Goal: Information Seeking & Learning: Check status

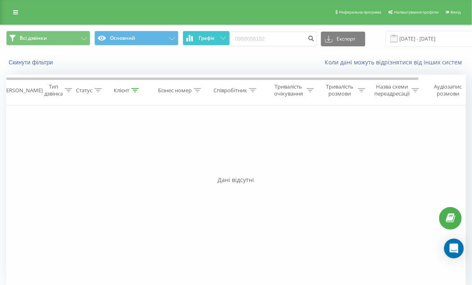
click at [202, 32] on div "Всі дзвінки Основний Графік 0968056152 Експорт .csv .xls .xlsx [DATE] - [DATE]" at bounding box center [236, 39] width 460 height 16
type input "0676103297"
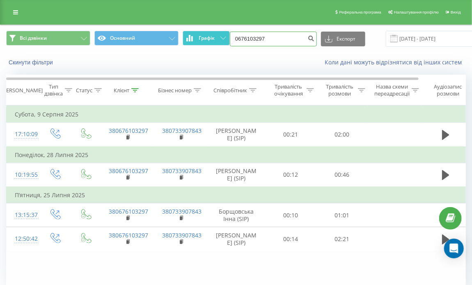
drag, startPoint x: 271, startPoint y: 36, endPoint x: 203, endPoint y: 33, distance: 68.2
click at [203, 33] on div "Всі дзвінки Основний Графік 0676103297 Експорт .csv .xls .xlsx 23.06.2025 - 23.…" at bounding box center [236, 39] width 460 height 16
paste input "(050) 469 81 36"
type input "0504698136"
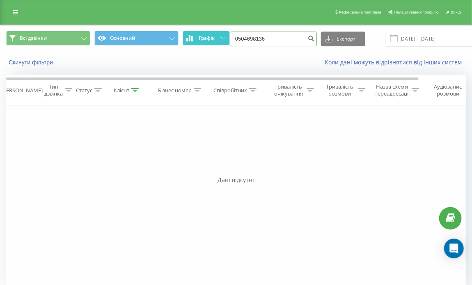
drag, startPoint x: 261, startPoint y: 39, endPoint x: 227, endPoint y: 32, distance: 35.5
click at [227, 32] on div "Всі дзвінки Основний Графік 0504698136 Експорт .csv .xls .xlsx 23.06.2025 - 23.…" at bounding box center [236, 39] width 460 height 16
paste input "(067) 781 77 84"
type input "0677817784"
drag, startPoint x: 279, startPoint y: 40, endPoint x: 227, endPoint y: 34, distance: 52.0
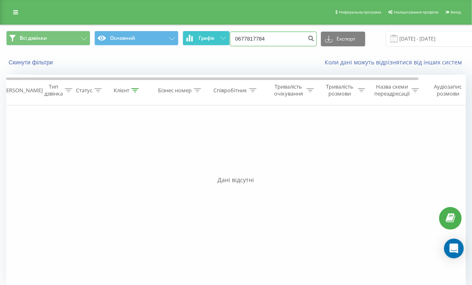
click at [227, 34] on div "Всі дзвінки Основний Графік 0677817784 Експорт .csv .xls .xlsx 23.06.2025 - 23.…" at bounding box center [236, 39] width 460 height 16
paste input "(050) 419 63 93"
type input "0504196393"
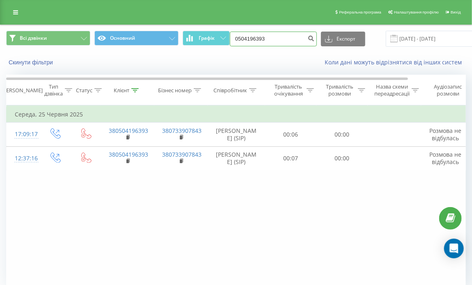
drag, startPoint x: 270, startPoint y: 35, endPoint x: 216, endPoint y: 27, distance: 53.9
click at [216, 27] on div "Всі дзвінки Основний Графік 0504196393 Експорт .csv .xls .xlsx 23.06.2025 - 23.…" at bounding box center [235, 38] width 471 height 27
paste input "(098) 590 99 00"
type input "0985909900"
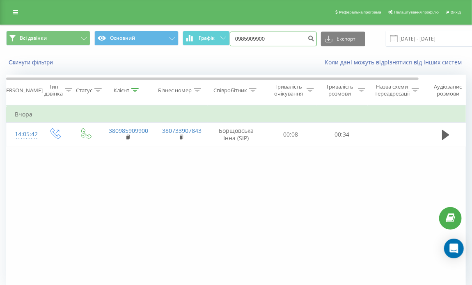
drag, startPoint x: 272, startPoint y: 33, endPoint x: 216, endPoint y: 30, distance: 55.5
click at [216, 30] on div "Всі дзвінки Основний Графік 0985909900 Експорт .csv .xls .xlsx 23.06.2025 - 23.…" at bounding box center [235, 38] width 471 height 27
paste input "(063) 142 87 29"
type input "0631428729"
drag, startPoint x: 207, startPoint y: 38, endPoint x: 195, endPoint y: 38, distance: 11.5
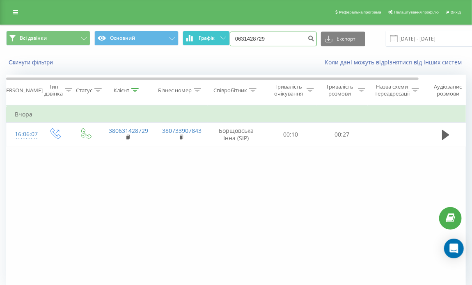
click at [195, 38] on div "Всі дзвінки Основний Графік 0631428729 Експорт .csv .xls .xlsx [DATE] - [DATE]" at bounding box center [236, 39] width 460 height 16
paste input "[PHONE_NUMBER]"
type input "0963859494"
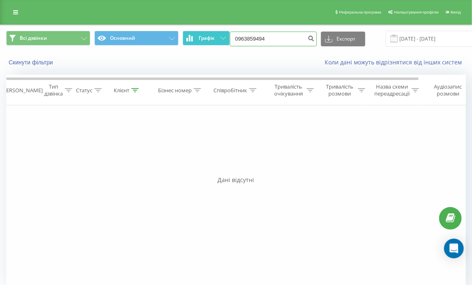
drag, startPoint x: 271, startPoint y: 39, endPoint x: 222, endPoint y: 37, distance: 48.5
click at [222, 37] on div "Всі дзвінки Основний Графік 0963859494 Експорт .csv .xls .xlsx 23.06.2025 - 23.…" at bounding box center [236, 39] width 460 height 16
paste input "(050) 628 28 62"
type input "0506282862"
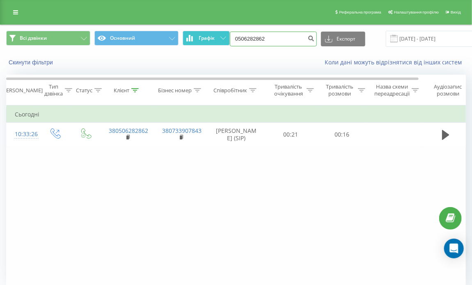
drag, startPoint x: 272, startPoint y: 35, endPoint x: 226, endPoint y: 37, distance: 45.6
click at [226, 37] on div "Всі дзвінки Основний Графік 0506282862 Експорт .csv .xls .xlsx [DATE] - [DATE]" at bounding box center [236, 39] width 460 height 16
paste input "(093) 894 12 50"
type input "0938941250"
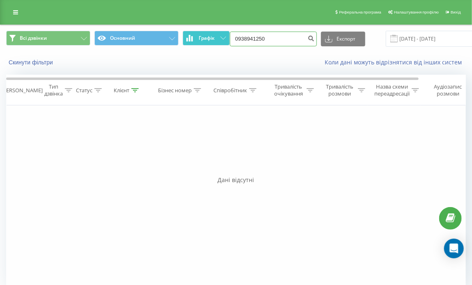
drag, startPoint x: 266, startPoint y: 34, endPoint x: 218, endPoint y: 32, distance: 48.1
click at [218, 32] on div "Всі дзвінки Основний Графік 0938941250 Експорт .csv .xls .xlsx [DATE] - [DATE]" at bounding box center [236, 39] width 460 height 16
paste input "[PHONE_NUMBER]"
type input "0685531605"
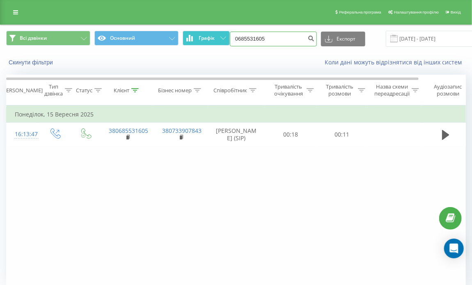
drag, startPoint x: 278, startPoint y: 39, endPoint x: 224, endPoint y: 38, distance: 54.2
click at [224, 38] on div "Всі дзвінки Основний Графік 0685531605 Експорт .csv .xls .xlsx [DATE] - [DATE]" at bounding box center [236, 39] width 460 height 16
paste input "[PHONE_NUMBER]"
type input "0985851206"
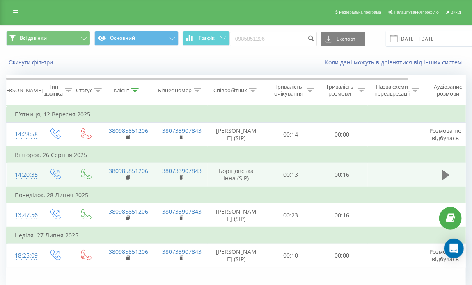
click at [440, 181] on button at bounding box center [446, 175] width 12 height 12
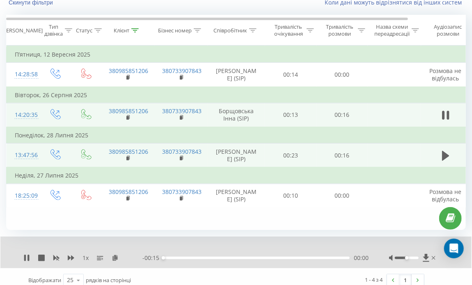
scroll to position [71, 0]
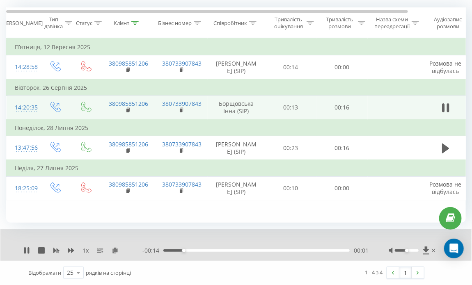
click at [224, 250] on div "00:01" at bounding box center [256, 251] width 186 height 2
click at [266, 251] on div "00:08" at bounding box center [256, 251] width 186 height 2
click at [290, 251] on div "00:10" at bounding box center [256, 251] width 186 height 2
click at [314, 251] on div "00:11" at bounding box center [256, 251] width 186 height 2
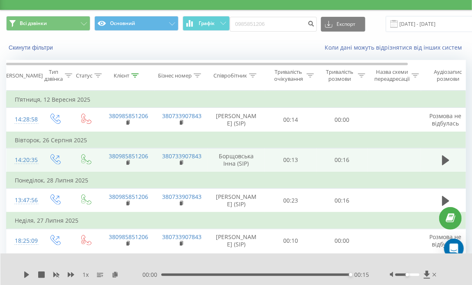
scroll to position [0, 0]
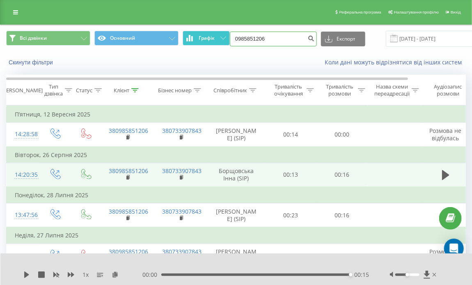
drag, startPoint x: 272, startPoint y: 32, endPoint x: 201, endPoint y: 34, distance: 70.6
click at [201, 34] on div "Всі дзвінки Основний Графік 0985851206 Експорт .csv .xls .xlsx 23.06.2025 - 23.…" at bounding box center [236, 39] width 460 height 16
paste input "(096) 701 25 22"
drag, startPoint x: 266, startPoint y: 41, endPoint x: 234, endPoint y: 33, distance: 33.4
click at [234, 33] on input "(096) 70125" at bounding box center [273, 39] width 87 height 15
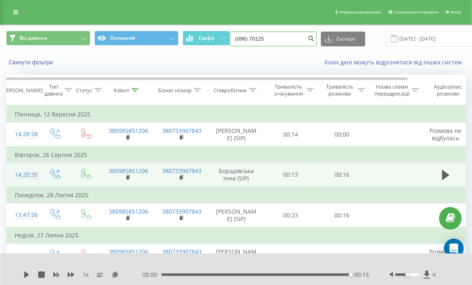
paste input "25 22"
type input "0967012522"
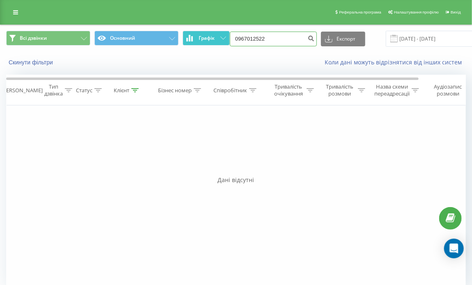
drag, startPoint x: 246, startPoint y: 34, endPoint x: 207, endPoint y: 33, distance: 38.6
click at [207, 33] on div "Всі дзвінки Основний Графік 0967012522 Експорт .csv .xls .xlsx [DATE] - [DATE]" at bounding box center [236, 39] width 460 height 16
paste input "[PHONE_NUMBER]"
type input "0675454284"
drag, startPoint x: 291, startPoint y: 39, endPoint x: 217, endPoint y: 40, distance: 74.3
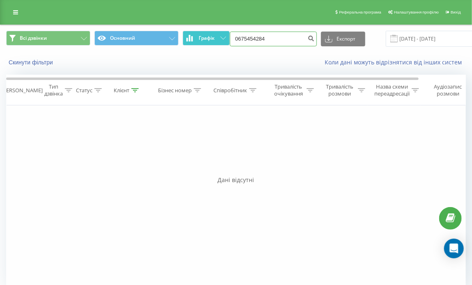
click at [217, 40] on div "Всі дзвінки Основний Графік 0675454284 Експорт .csv .xls .xlsx [DATE] - [DATE]" at bounding box center [236, 39] width 460 height 16
paste input "[PHONE_NUMBER]"
type input "0637908648"
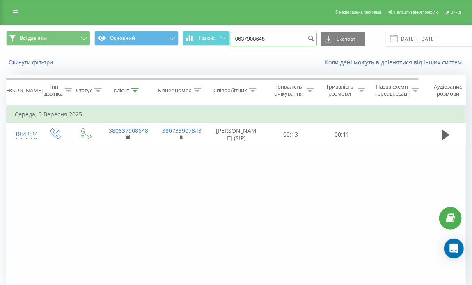
drag, startPoint x: 287, startPoint y: 39, endPoint x: 201, endPoint y: 28, distance: 86.1
click at [201, 28] on div "Всі дзвінки Основний Графік 0637908648 Експорт .csv .xls .xlsx 23.06.2025 - 23.…" at bounding box center [235, 38] width 471 height 27
paste input "(093) 029 36 8"
type input "0930293688"
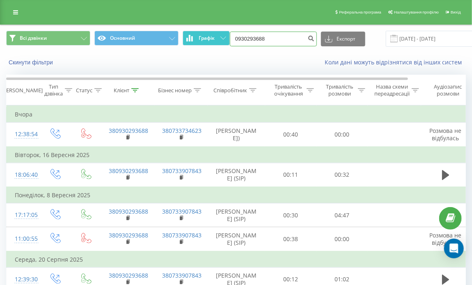
drag, startPoint x: 279, startPoint y: 39, endPoint x: 209, endPoint y: 34, distance: 70.0
click at [209, 34] on div "Всі дзвінки Основний Графік 0930293688 Експорт .csv .xls .xlsx 23.06.2025 - 23.…" at bounding box center [236, 39] width 460 height 16
paste input "(093) 607 06 86"
type input "0936070686"
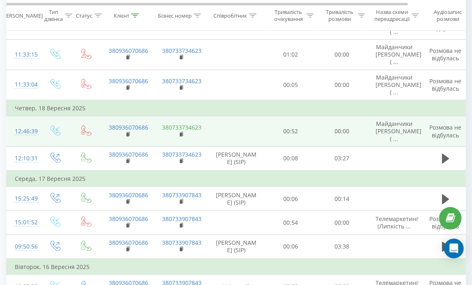
scroll to position [164, 0]
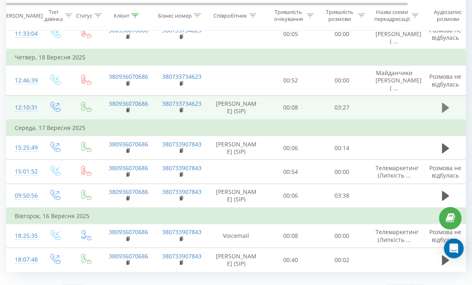
click at [440, 106] on button at bounding box center [446, 108] width 12 height 12
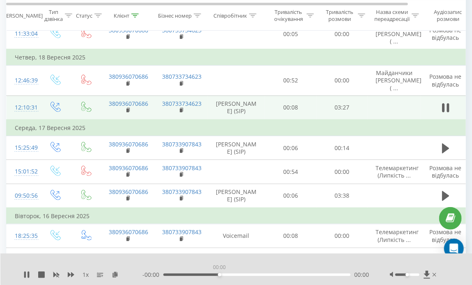
click at [219, 274] on div "00:00" at bounding box center [256, 275] width 187 height 2
click at [242, 273] on div "- 03:25 00:01 00:01" at bounding box center [255, 275] width 227 height 8
click at [241, 276] on div "00:02" at bounding box center [256, 275] width 187 height 2
click at [273, 275] on div "01:28" at bounding box center [256, 275] width 187 height 2
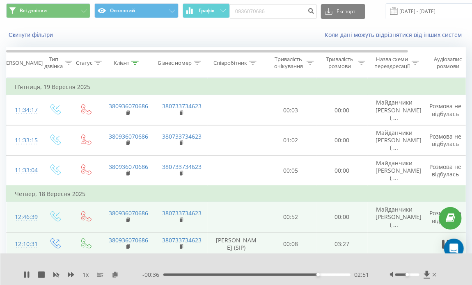
scroll to position [0, 0]
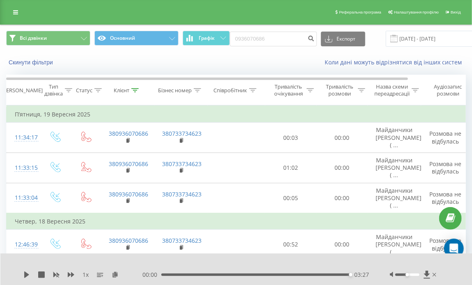
click at [90, 73] on div "Всі дзвінки Основний Графік 0936070686 Експорт .csv .xls .xlsx 23.06.2025 - 23.…" at bounding box center [236, 246] width 460 height 442
drag, startPoint x: 275, startPoint y: 32, endPoint x: 211, endPoint y: 19, distance: 65.0
click at [211, 19] on div "Реферальна програма Налаштування профілю Вихід Всі дзвінки Основний Графік 0936…" at bounding box center [236, 233] width 472 height 467
paste input "(097) 087 44 20"
type input "0970874420"
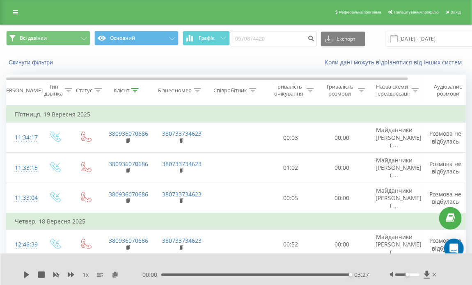
click at [73, 67] on div "Скинути фільтри Коли дані можуть відрізнятися вiд інших систем" at bounding box center [235, 63] width 471 height 20
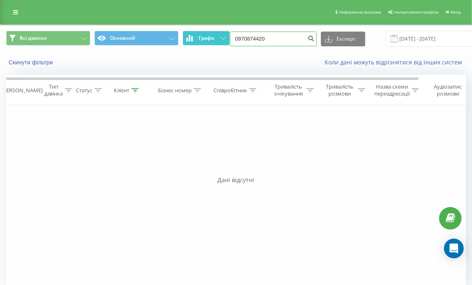
drag, startPoint x: 277, startPoint y: 37, endPoint x: 217, endPoint y: 34, distance: 60.0
click at [217, 34] on div "Всі дзвінки Основний Графік 0970874420 Експорт .csv .xls .xlsx [DATE] - [DATE]" at bounding box center [236, 39] width 460 height 16
paste input "[PHONE_NUMBER]"
type input "0678840044"
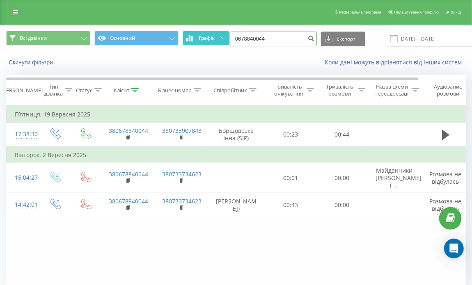
drag, startPoint x: 235, startPoint y: 34, endPoint x: 213, endPoint y: 32, distance: 22.3
click at [213, 32] on div "Всі дзвінки Основний Графік 0678840044 Експорт .csv .xls .xlsx [DATE] - [DATE]" at bounding box center [236, 39] width 460 height 16
paste input "(068) 382 16 0"
type input "0683821604"
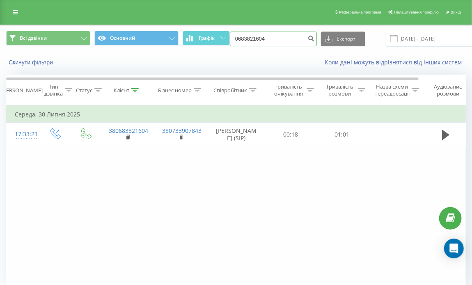
drag, startPoint x: 282, startPoint y: 42, endPoint x: 195, endPoint y: 30, distance: 88.7
click at [195, 30] on div "Всі дзвінки Основний Графік 0683821604 Експорт .csv .xls .xlsx 23.06.2025 - 23.…" at bounding box center [235, 38] width 471 height 27
paste input "(050) 989 77 45"
type input "0509897745"
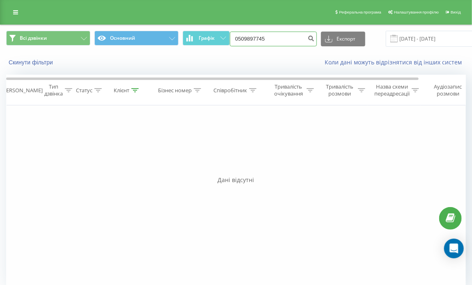
drag, startPoint x: 269, startPoint y: 40, endPoint x: 208, endPoint y: 29, distance: 62.5
click at [208, 29] on div "Всі дзвінки Основний Графік 0509897745 Експорт .csv .xls .xlsx [DATE] - [DATE]" at bounding box center [235, 38] width 471 height 27
paste input "(050) 148 77"
type input "0501487745"
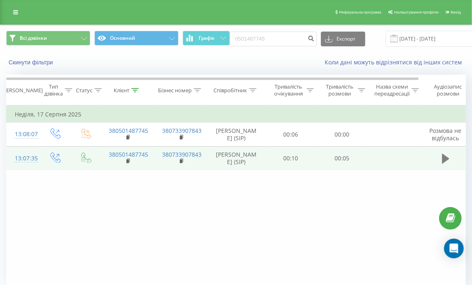
click at [444, 158] on icon at bounding box center [445, 159] width 7 height 10
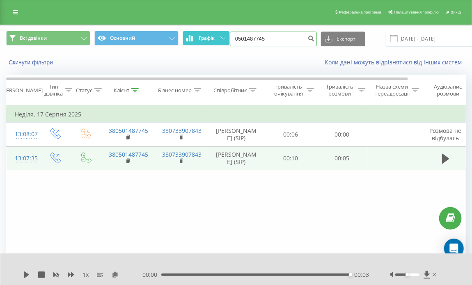
drag, startPoint x: 276, startPoint y: 39, endPoint x: 213, endPoint y: 42, distance: 63.7
click at [213, 42] on div "Всі дзвінки Основний Графік 0501487745 Експорт .csv .xls .xlsx [DATE] - [DATE]" at bounding box center [236, 39] width 460 height 16
paste input "[PHONE_NUMBER]"
type input "0969176243"
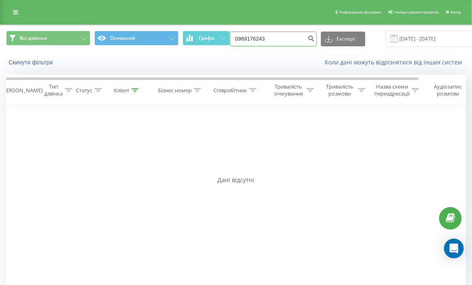
drag, startPoint x: 271, startPoint y: 37, endPoint x: 212, endPoint y: 29, distance: 59.7
click at [212, 29] on div "Всі дзвінки Основний Графік 0969176243 Експорт .csv .xls .xlsx [DATE] - [DATE]" at bounding box center [235, 38] width 471 height 27
paste input "[PHONE_NUMBER]"
type input "0667893101"
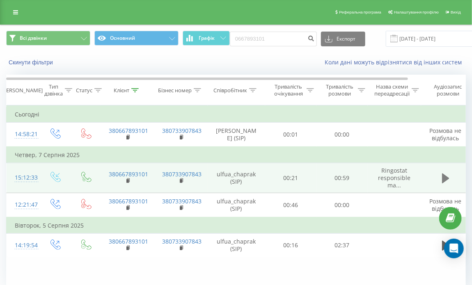
click at [442, 183] on icon at bounding box center [445, 179] width 7 height 10
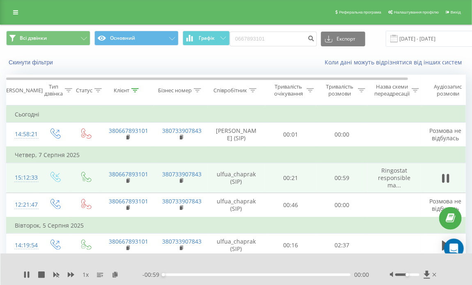
click at [237, 275] on div "00:00" at bounding box center [256, 275] width 187 height 2
click at [270, 274] on div "00:25" at bounding box center [256, 275] width 187 height 2
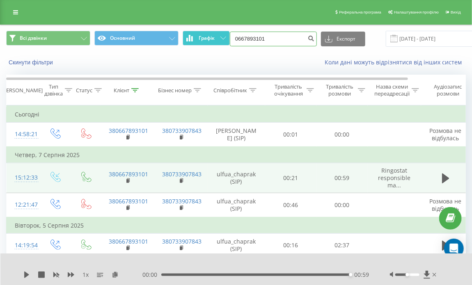
drag, startPoint x: 282, startPoint y: 36, endPoint x: 195, endPoint y: 37, distance: 86.2
click at [195, 37] on div "Всі дзвінки Основний Графік 0667893101 Експорт .csv .xls .xlsx 23.06.2025 - 23.…" at bounding box center [236, 39] width 460 height 16
paste input "(068) 371 05 33"
type input "0683710533"
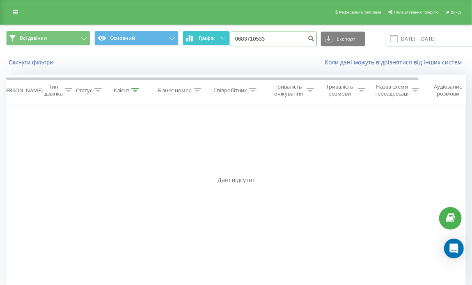
drag, startPoint x: 214, startPoint y: 36, endPoint x: 192, endPoint y: 32, distance: 22.0
click at [192, 32] on div "Всі дзвінки Основний Графік 0683710533 Експорт .csv .xls .xlsx 23.06.2025 - 23.…" at bounding box center [236, 39] width 460 height 16
paste input "[PHONE_NUMBER]"
type input "0974842480"
drag, startPoint x: 270, startPoint y: 37, endPoint x: 224, endPoint y: 34, distance: 45.6
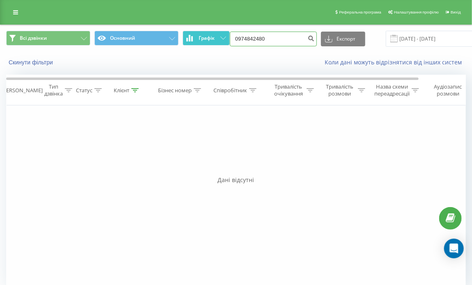
click at [224, 34] on div "Всі дзвінки Основний Графік 0974842480 Експорт .csv .xls .xlsx [DATE] - [DATE]" at bounding box center [236, 39] width 460 height 16
paste input "(097) 484 24"
type input "0974842480"
drag, startPoint x: 273, startPoint y: 41, endPoint x: 215, endPoint y: 34, distance: 58.7
click at [215, 34] on div "Всі дзвінки Основний Графік 0974842480 Експорт .csv .xls .xlsx [DATE] - [DATE]" at bounding box center [236, 39] width 460 height 16
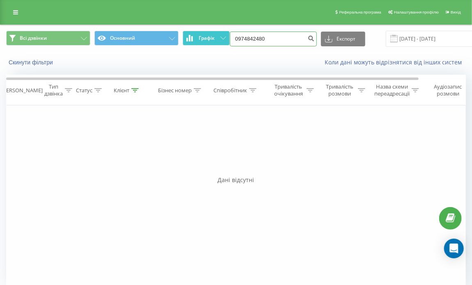
paste input "[PHONE_NUMBER]"
type input "0730911848"
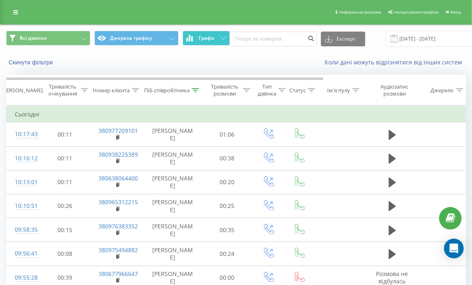
click at [196, 38] on button "Графік" at bounding box center [206, 38] width 47 height 15
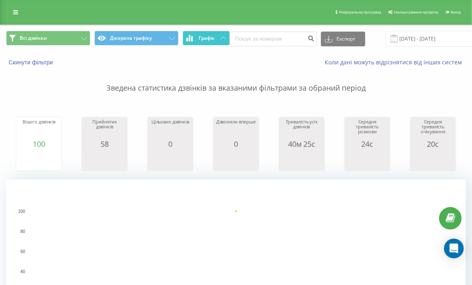
click at [200, 41] on span "Графік" at bounding box center [207, 38] width 16 height 6
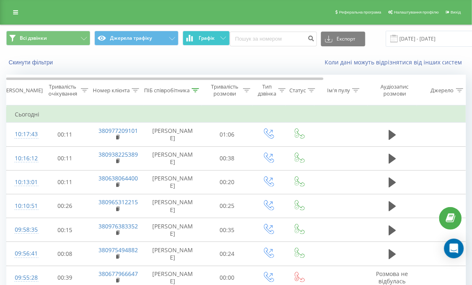
click at [221, 37] on icon at bounding box center [223, 38] width 6 height 3
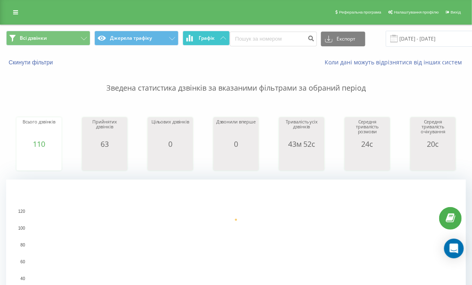
click at [216, 34] on button "Графік" at bounding box center [206, 38] width 47 height 15
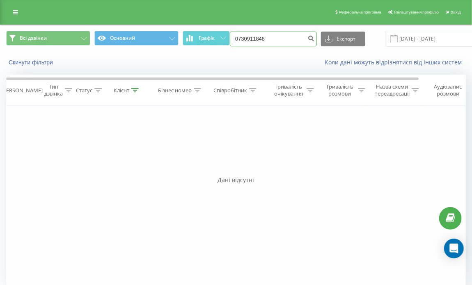
drag, startPoint x: 275, startPoint y: 41, endPoint x: 120, endPoint y: 46, distance: 155.6
click at [120, 46] on div "Всі дзвінки Основний Графік 0730911848 Експорт .csv .xls .xlsx [DATE] - [DATE]" at bounding box center [236, 39] width 460 height 16
paste input "[PHONE_NUMBER]"
type input "0730010192"
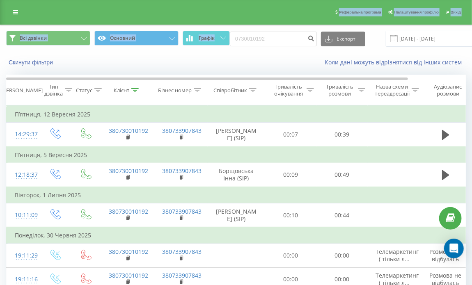
drag, startPoint x: 282, startPoint y: 30, endPoint x: 200, endPoint y: 20, distance: 82.7
click at [200, 20] on div "Реферальна програма Налаштування профілю Вихід Всі дзвінки Основний Графік 0730…" at bounding box center [236, 256] width 472 height 513
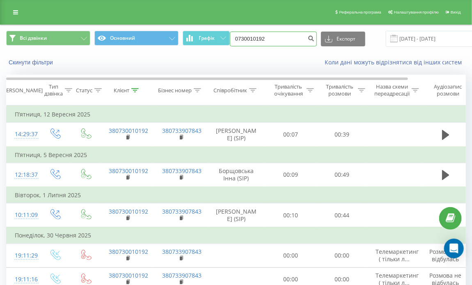
click at [268, 39] on input "0730010192" at bounding box center [273, 39] width 87 height 15
paste input "(067) 293 85 10"
type input "0672938510"
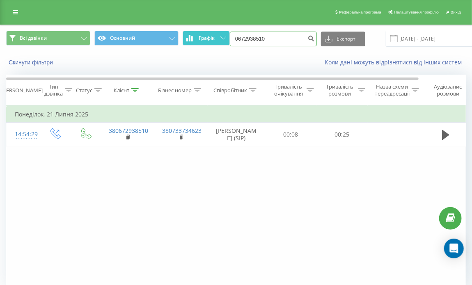
drag, startPoint x: 261, startPoint y: 34, endPoint x: 224, endPoint y: 32, distance: 37.8
click at [224, 32] on div "Всі дзвінки Основний Графік 0672938510 Експорт .csv .xls .xlsx [DATE] - [DATE]" at bounding box center [236, 39] width 460 height 16
paste input "[PHONE_NUMBER]"
type input "0679368534"
drag, startPoint x: 275, startPoint y: 34, endPoint x: 222, endPoint y: 32, distance: 53.0
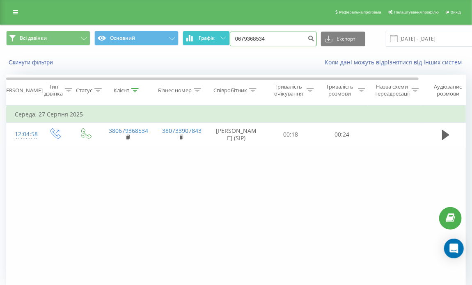
click at [222, 32] on div "Всі дзвінки Основний Графік 0679368534 Експорт .csv .xls .xlsx [DATE] - [DATE]" at bounding box center [236, 39] width 460 height 16
paste input "[PHONE_NUMBER]"
type input "0987666493"
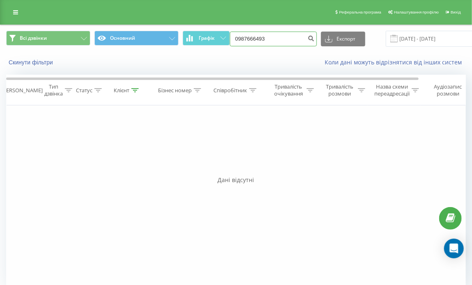
drag, startPoint x: 278, startPoint y: 37, endPoint x: 164, endPoint y: 30, distance: 113.9
click at [164, 30] on div "Всі дзвінки Основний Графік 0987666493 Експорт .csv .xls .xlsx 23.06.2025 - 23.…" at bounding box center [235, 38] width 471 height 27
paste input "(075) 612 30 35"
type input "0756123035"
drag, startPoint x: 285, startPoint y: 41, endPoint x: 225, endPoint y: 39, distance: 60.4
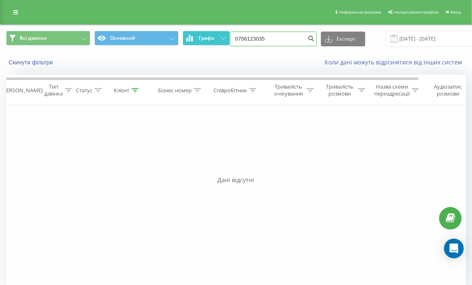
click at [225, 39] on div "Всі дзвінки Основний Графік 0756123035 Експорт .csv .xls .xlsx 23.06.2025 - 23.…" at bounding box center [236, 39] width 460 height 16
paste input "(050) 469 27 00"
type input "0504692700"
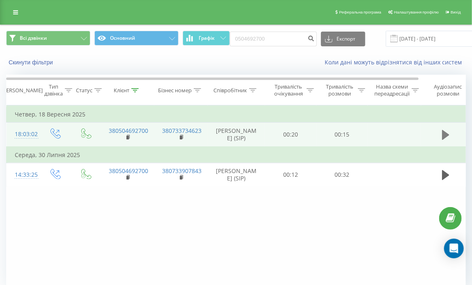
click at [448, 140] on icon at bounding box center [445, 134] width 7 height 11
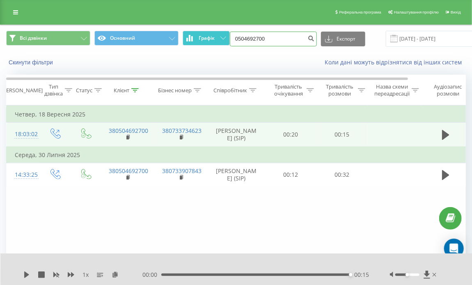
drag, startPoint x: 279, startPoint y: 37, endPoint x: 212, endPoint y: 37, distance: 66.9
click at [212, 37] on div "Всі дзвінки Основний Графік 0504692700 Експорт .csv .xls .xlsx 23.06.2025 - 23.…" at bounding box center [236, 39] width 460 height 16
paste input "(073) 666 77 88"
type input "0736667788"
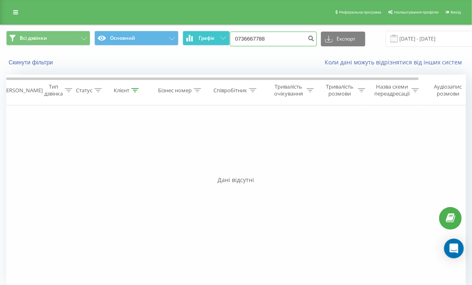
drag, startPoint x: 281, startPoint y: 37, endPoint x: 216, endPoint y: 32, distance: 64.6
click at [216, 32] on div "Всі дзвінки Основний Графік 0736667788 Експорт .csv .xls .xlsx [DATE] - [DATE]" at bounding box center [236, 39] width 460 height 16
paste input "[PHONE_NUMBER]"
type input "0730480195"
drag, startPoint x: 270, startPoint y: 39, endPoint x: 213, endPoint y: 34, distance: 57.7
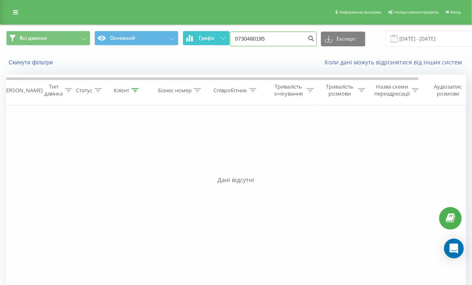
click at [213, 34] on div "Всі дзвінки Основний Графік 0730480195 Експорт .csv .xls .xlsx [DATE] - [DATE]" at bounding box center [236, 39] width 460 height 16
paste input "[PHONE_NUMBER]"
type input "0936233628"
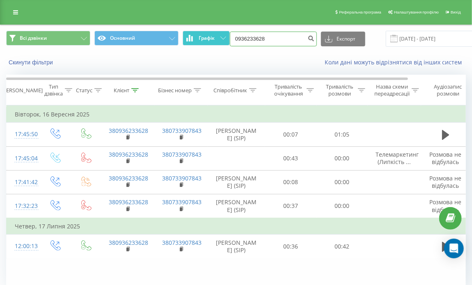
drag, startPoint x: 277, startPoint y: 34, endPoint x: 223, endPoint y: 36, distance: 54.2
click at [223, 36] on div "Всі дзвінки Основний Графік 0936233628 Експорт .csv .xls .xlsx 23.06.2025 - 23.…" at bounding box center [236, 39] width 460 height 16
paste input "(066) 161 09 27"
type input "0661610927"
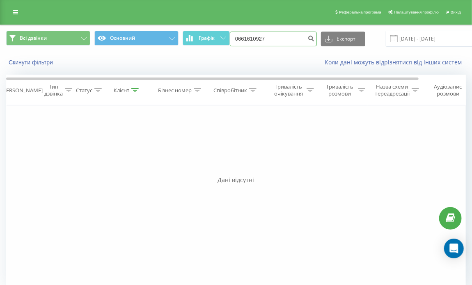
drag, startPoint x: 269, startPoint y: 34, endPoint x: 230, endPoint y: 35, distance: 39.0
click at [230, 35] on input "0661610927" at bounding box center [273, 39] width 87 height 15
paste input "(093) 849 31 20"
type input "0938493120"
drag, startPoint x: 272, startPoint y: 41, endPoint x: 231, endPoint y: 37, distance: 41.6
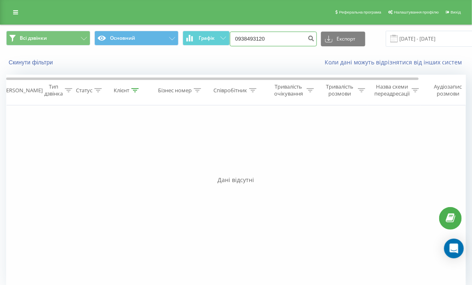
click at [231, 37] on input "0938493120" at bounding box center [273, 39] width 87 height 15
paste input "[PHONE_NUMBER]"
type input "0502062853"
drag, startPoint x: 270, startPoint y: 37, endPoint x: 228, endPoint y: 34, distance: 42.4
click at [228, 34] on div "Всі дзвінки Основний Графік 0502062853 Експорт .csv .xls .xlsx 23.06.2025 - 23.…" at bounding box center [236, 39] width 460 height 16
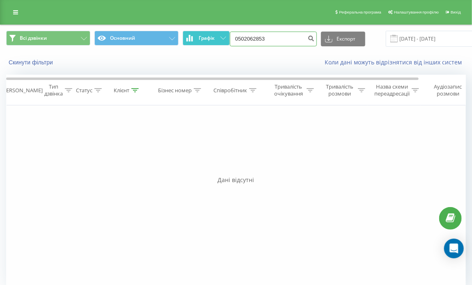
paste input "(093) 754 36 1"
type input "0937543613"
drag, startPoint x: 272, startPoint y: 37, endPoint x: 211, endPoint y: 41, distance: 62.1
click at [211, 41] on div "Всі дзвінки Основний Графік 0937543613 Експорт .csv .xls .xlsx 23.06.2025 - 23.…" at bounding box center [236, 39] width 460 height 16
paste input "(066) 698 91 80"
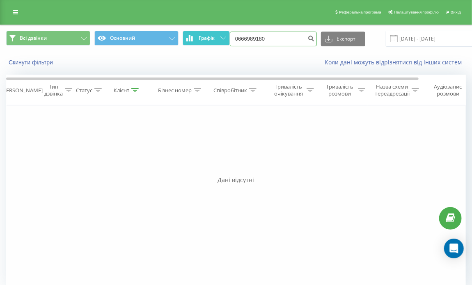
type input "0666989180"
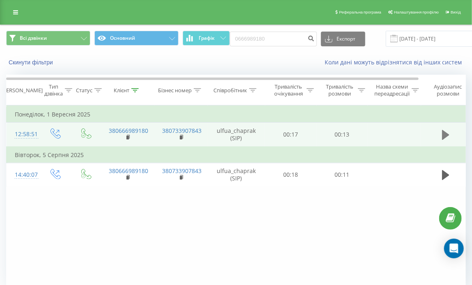
click at [442, 136] on icon at bounding box center [445, 135] width 7 height 10
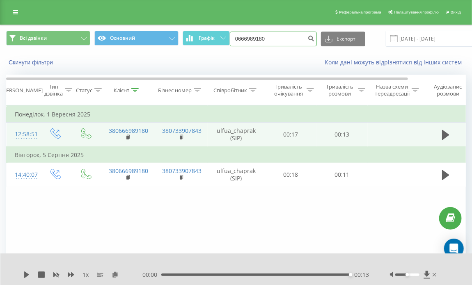
drag, startPoint x: 269, startPoint y: 37, endPoint x: 231, endPoint y: 32, distance: 38.5
click at [231, 32] on input "0666989180" at bounding box center [273, 39] width 87 height 15
paste input "(093) 219 60 18"
type input "0932196018"
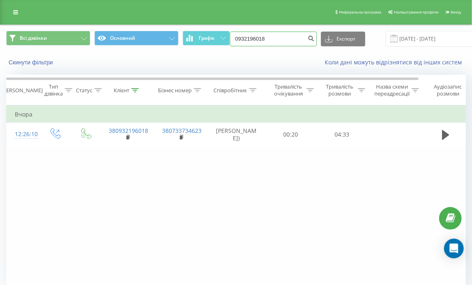
drag, startPoint x: 277, startPoint y: 38, endPoint x: 287, endPoint y: 39, distance: 10.3
click at [276, 39] on input "0932196018" at bounding box center [273, 39] width 87 height 15
drag, startPoint x: 279, startPoint y: 41, endPoint x: 219, endPoint y: 30, distance: 61.6
click at [219, 30] on div "Всі дзвінки Основний Графік 0932196018 Експорт .csv .xls .xlsx 23.06.2025 - 23.…" at bounding box center [235, 38] width 471 height 27
paste input "(050) 620 30 43"
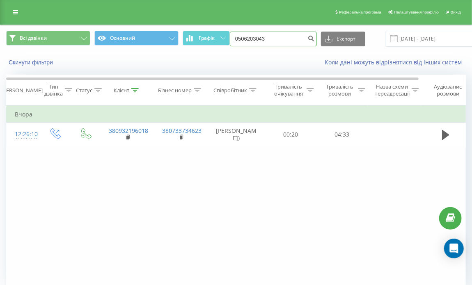
type input "0506203043"
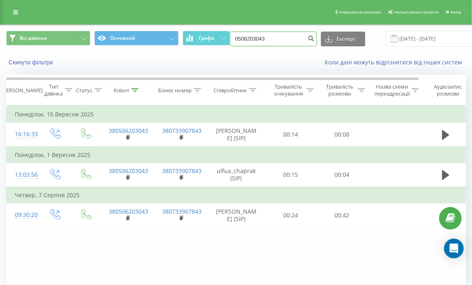
drag, startPoint x: 274, startPoint y: 41, endPoint x: 235, endPoint y: 37, distance: 39.6
click at [235, 37] on input "0506203043" at bounding box center [273, 39] width 87 height 15
paste input "(066) 648 06 88"
drag, startPoint x: 271, startPoint y: 39, endPoint x: 211, endPoint y: 28, distance: 60.9
click at [211, 28] on div "Всі дзвінки Основний Графік 0666480688 Експорт .csv .xls .xlsx 23.06.2025 - 23.…" at bounding box center [235, 38] width 471 height 27
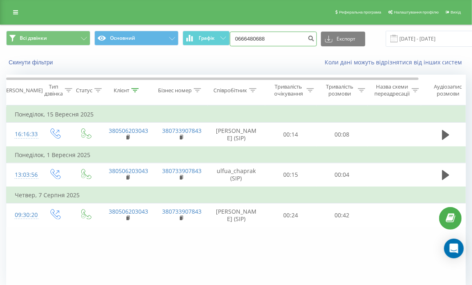
paste input "(063) 803 12 42"
type input "0638031242"
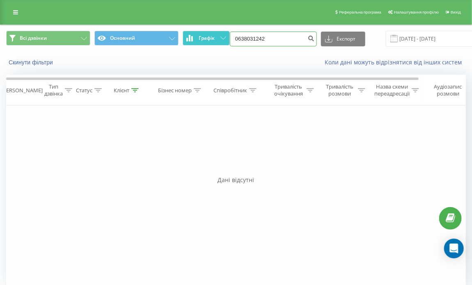
drag, startPoint x: 272, startPoint y: 39, endPoint x: 217, endPoint y: 39, distance: 55.8
click at [217, 39] on div "Всі дзвінки Основний Графік 0638031242 Експорт .csv .xls .xlsx [DATE] - [DATE]" at bounding box center [236, 39] width 460 height 16
paste input "[PHONE_NUMBER]"
type input "0955040198"
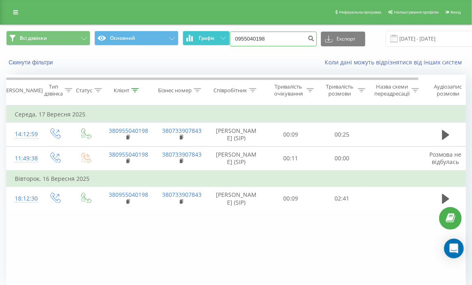
drag, startPoint x: 271, startPoint y: 37, endPoint x: 229, endPoint y: 40, distance: 42.8
click at [229, 40] on div "Всі дзвінки Основний Графік 0955040198 Експорт .csv .xls .xlsx [DATE] - [DATE]" at bounding box center [236, 39] width 460 height 16
paste input "[PHONE_NUMBER]"
type input "0934408676"
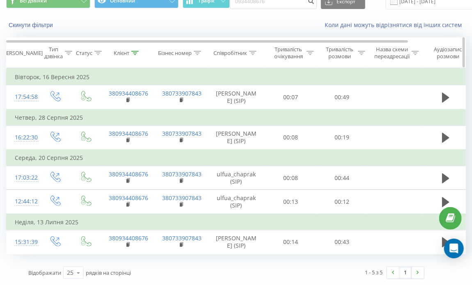
scroll to position [63, 0]
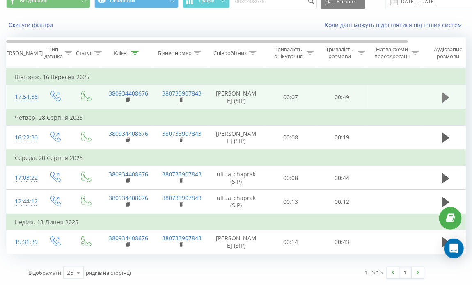
click at [445, 93] on icon at bounding box center [445, 98] width 7 height 10
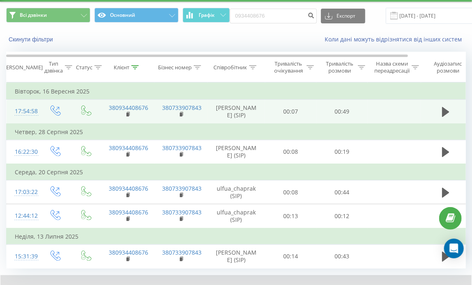
scroll to position [0, 0]
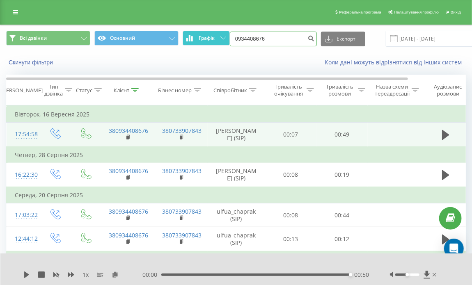
drag, startPoint x: 277, startPoint y: 35, endPoint x: 195, endPoint y: 34, distance: 81.3
click at [195, 34] on div "Всі дзвінки Основний Графік 0934408676 Експорт .csv .xls .xlsx 23.06.2025 - 23.…" at bounding box center [236, 39] width 460 height 16
paste input "(068) 857 51 19"
type input "0688575119"
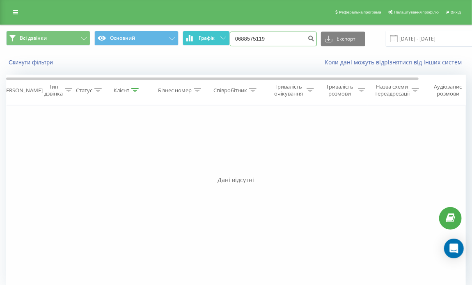
drag, startPoint x: 282, startPoint y: 39, endPoint x: 213, endPoint y: 35, distance: 68.7
click at [213, 35] on div "Всі дзвінки Основний Графік 0688575119 Експорт .csv .xls .xlsx 23.06.2025 - 23.…" at bounding box center [236, 39] width 460 height 16
paste input "(068) 558 05 26"
type input "0685580526"
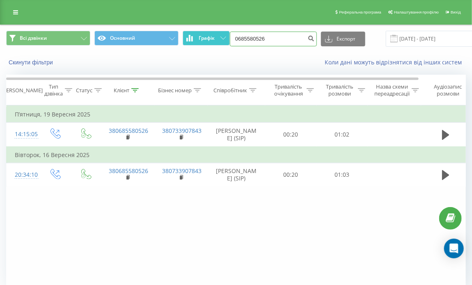
drag, startPoint x: 281, startPoint y: 39, endPoint x: 217, endPoint y: 35, distance: 63.7
click at [217, 35] on div "Всі дзвінки Основний Графік 0685580526 Експорт .csv .xls .xlsx 23.06.2025 - 23.…" at bounding box center [236, 39] width 460 height 16
paste input "(050) 310 59 48"
type input "0503105948"
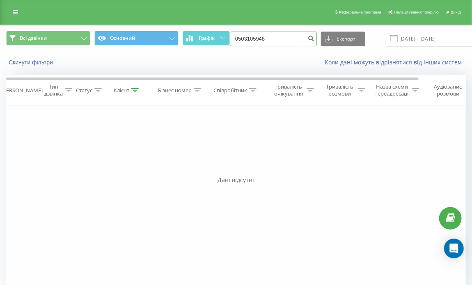
drag, startPoint x: 279, startPoint y: 37, endPoint x: 211, endPoint y: 46, distance: 69.1
click at [211, 47] on div "Всі дзвінки Основний Графік 0503105948 Експорт .csv .xls .xlsx [DATE] - [DATE]" at bounding box center [235, 38] width 471 height 27
paste input "(067) 328 04 3"
type input "0673280438"
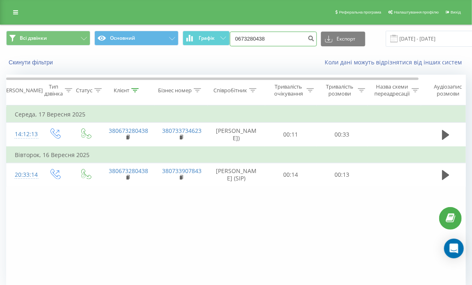
drag, startPoint x: 230, startPoint y: 32, endPoint x: 213, endPoint y: 27, distance: 17.1
click at [213, 27] on div "Всі дзвінки Основний Графік 0673280438 Експорт .csv .xls .xlsx [DATE] - [DATE]" at bounding box center [235, 38] width 471 height 27
paste input "[PHONE_NUMBER]"
type input "0681957847"
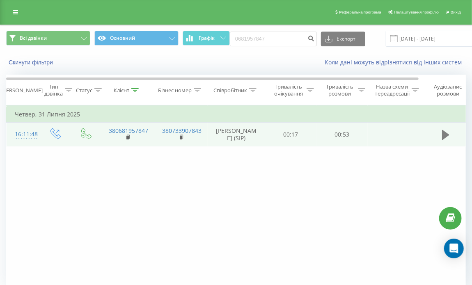
click at [443, 140] on icon at bounding box center [445, 135] width 7 height 10
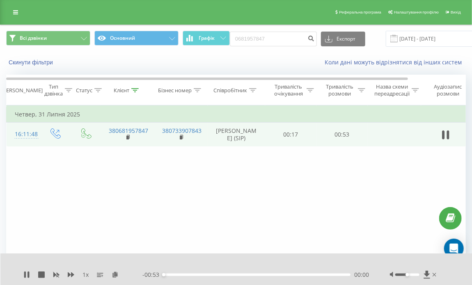
click at [256, 273] on div "- 00:53 00:00 00:00" at bounding box center [255, 275] width 227 height 8
click at [259, 275] on div "00:00" at bounding box center [256, 275] width 187 height 2
click at [287, 275] on div "00:35" at bounding box center [256, 275] width 187 height 2
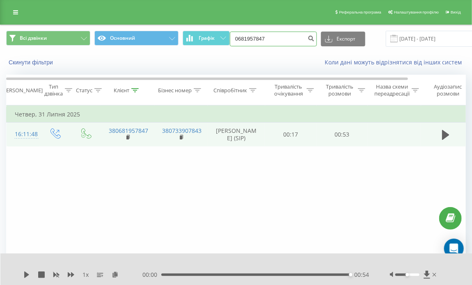
drag, startPoint x: 264, startPoint y: 38, endPoint x: 234, endPoint y: 38, distance: 30.0
click at [234, 38] on input "0681957847" at bounding box center [273, 39] width 87 height 15
paste input "(050) 362 06 00"
type input "0503620600"
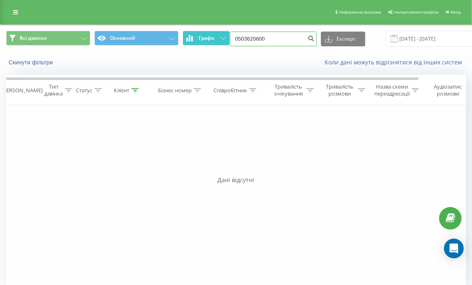
drag, startPoint x: 274, startPoint y: 37, endPoint x: 226, endPoint y: 35, distance: 48.5
click at [226, 35] on div "Всі дзвінки Основний Графік 0503620600 Експорт .csv .xls .xlsx [DATE] - [DATE]" at bounding box center [236, 39] width 460 height 16
paste input "[PHONE_NUMBER]"
type input "0631598909"
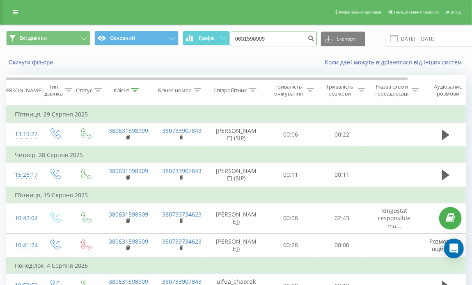
drag, startPoint x: 266, startPoint y: 37, endPoint x: 230, endPoint y: 37, distance: 36.1
click at [230, 37] on input "0631598909" at bounding box center [273, 39] width 87 height 15
paste input "[PHONE_NUMBER]"
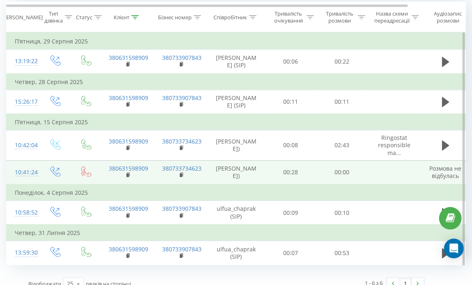
scroll to position [103, 0]
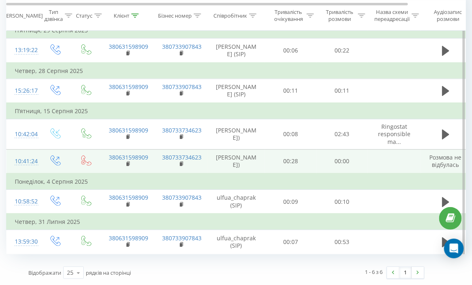
type input "0681464782"
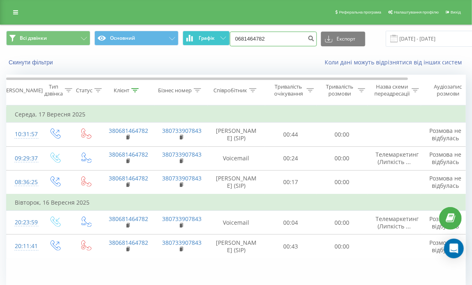
drag, startPoint x: 275, startPoint y: 38, endPoint x: 203, endPoint y: 35, distance: 71.4
click at [203, 35] on div "Всі дзвінки Основний Графік 0681464782 Експорт .csv .xls .xlsx 23.06.2025 - 23.…" at bounding box center [236, 39] width 460 height 16
paste input "(066) 606 02 60"
type input "0666060260"
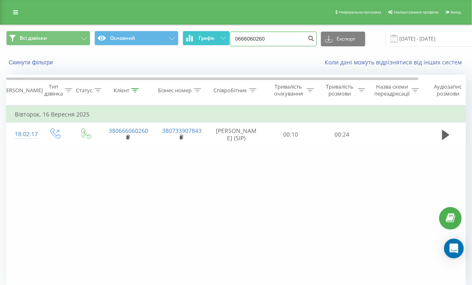
drag, startPoint x: 273, startPoint y: 42, endPoint x: 198, endPoint y: 37, distance: 75.7
click at [198, 37] on div "Всі дзвінки Основний Графік 0666060260 Експорт .csv .xls .xlsx [DATE] - [DATE]" at bounding box center [236, 39] width 460 height 16
paste input "[PHONE_NUMBER]"
type input "0930973609"
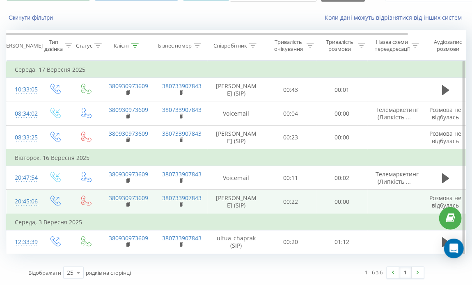
scroll to position [85, 0]
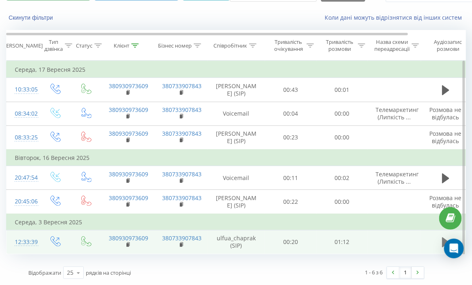
click at [443, 240] on icon at bounding box center [445, 243] width 7 height 10
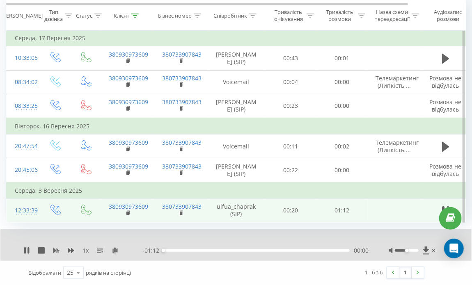
scroll to position [116, 0]
click at [205, 251] on div "00:16" at bounding box center [256, 251] width 186 height 2
click at [248, 252] on div "00:16" at bounding box center [256, 251] width 186 height 2
click at [277, 251] on div "00:35" at bounding box center [256, 251] width 186 height 2
click at [295, 251] on div "00:51" at bounding box center [256, 251] width 186 height 2
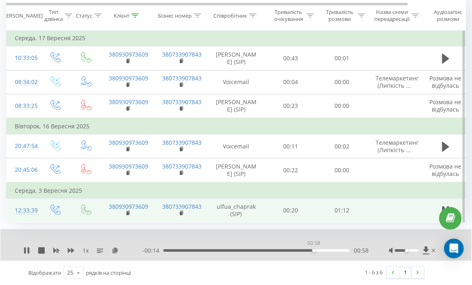
click at [314, 250] on div "00:58" at bounding box center [256, 251] width 186 height 2
click at [333, 251] on div "01:05" at bounding box center [256, 251] width 186 height 2
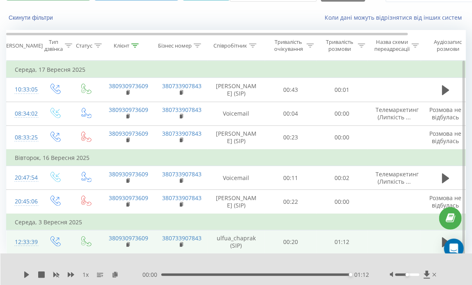
scroll to position [0, 0]
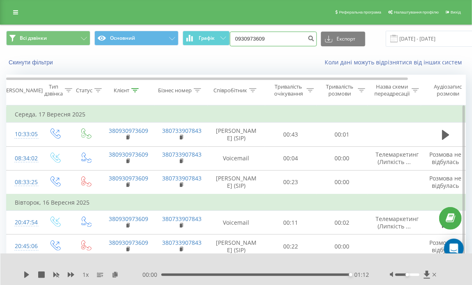
drag, startPoint x: 272, startPoint y: 33, endPoint x: 227, endPoint y: 28, distance: 45.8
click at [227, 28] on div "Всі дзвінки Основний Графік 0930973609 Експорт .csv .xls .xlsx 23.06.2025 - 23.…" at bounding box center [235, 38] width 471 height 27
paste input "(050) 538 05 44"
type input "0505380544"
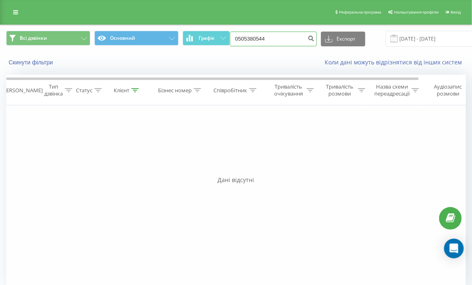
drag, startPoint x: 281, startPoint y: 37, endPoint x: 213, endPoint y: 25, distance: 68.5
click at [213, 25] on div "Всі дзвінки Основний Графік 0505380544 Експорт .csv .xls .xlsx [DATE] - [DATE]" at bounding box center [235, 38] width 471 height 27
paste input "[PHONE_NUMBER]"
type input "0955166872"
drag, startPoint x: 286, startPoint y: 34, endPoint x: 214, endPoint y: 30, distance: 72.8
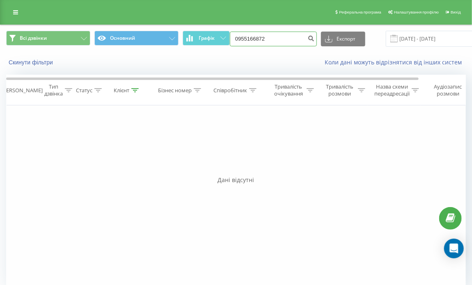
click at [214, 30] on div "Всі дзвінки Основний Графік 0955166872 Експорт .csv .xls .xlsx 23.06.2025 - 23.…" at bounding box center [235, 38] width 471 height 27
paste input "(067) 840 11 2"
type input "0678401122"
drag, startPoint x: 284, startPoint y: 37, endPoint x: 230, endPoint y: 35, distance: 53.4
click at [230, 35] on input "0678401122" at bounding box center [273, 39] width 87 height 15
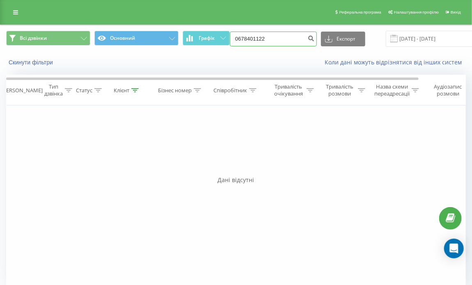
paste input "(097) 797 22 26"
type input "0977972226"
drag, startPoint x: 279, startPoint y: 35, endPoint x: 225, endPoint y: 37, distance: 54.2
click at [225, 37] on div "Всі дзвінки Основний Графік 0977972226 Експорт .csv .xls .xlsx 23.06.2025 - 23.…" at bounding box center [236, 39] width 460 height 16
paste input "(063) 151 68 5"
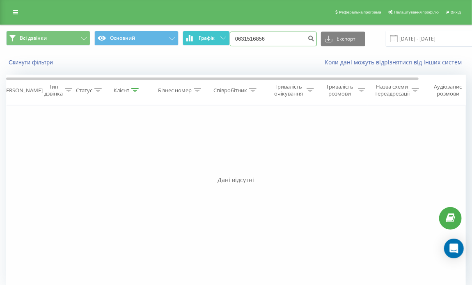
type input "0631516856"
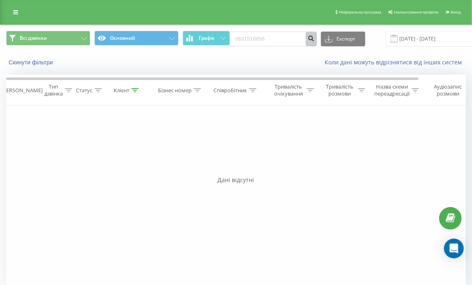
click at [308, 39] on icon "submit" at bounding box center [311, 37] width 7 height 5
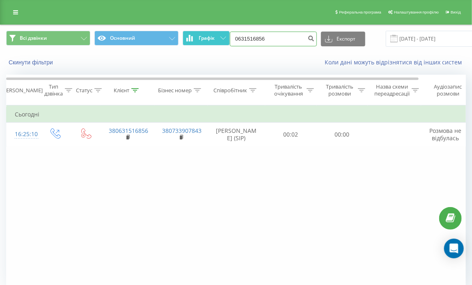
drag, startPoint x: 259, startPoint y: 32, endPoint x: 222, endPoint y: 31, distance: 37.0
click at [222, 31] on div "Всі дзвінки Основний Графік 0631516856 Експорт .csv .xls .xlsx [DATE] - [DATE]" at bounding box center [236, 39] width 460 height 16
paste input "[PHONE_NUMBER]"
type input "0503474774"
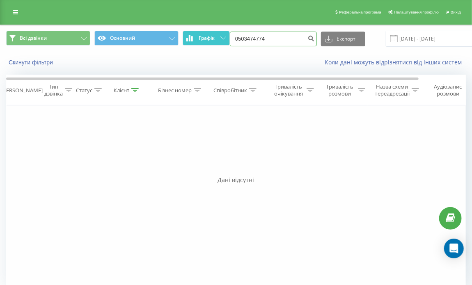
drag, startPoint x: 252, startPoint y: 39, endPoint x: 206, endPoint y: 42, distance: 45.6
click at [206, 42] on div "Всі дзвінки Основний Графік 0503474774 Експорт .csv .xls .xlsx [DATE] - [DATE]" at bounding box center [236, 39] width 460 height 16
paste input "[PHONE_NUMBER]"
type input "0995338440"
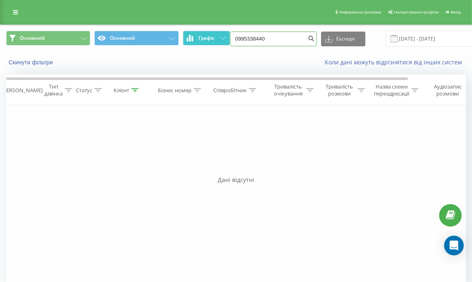
drag, startPoint x: 262, startPoint y: 39, endPoint x: 219, endPoint y: 36, distance: 43.2
click at [219, 36] on div "Основний Основний Графік 0995338440 Експорт .csv .xls .xlsx [DATE] - [DATE]" at bounding box center [236, 39] width 460 height 16
paste input "(099) 533 84"
type input "0995338440"
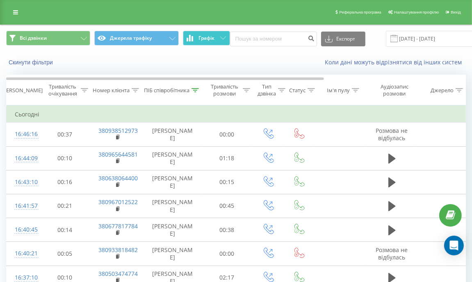
click at [200, 36] on span "Графік" at bounding box center [207, 38] width 16 height 6
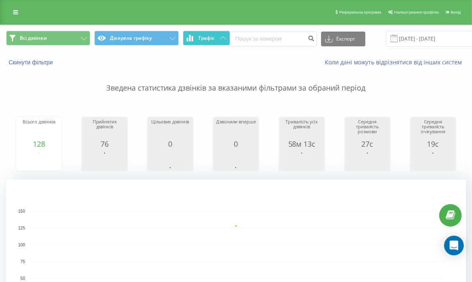
click at [201, 37] on span "Графік" at bounding box center [207, 38] width 16 height 6
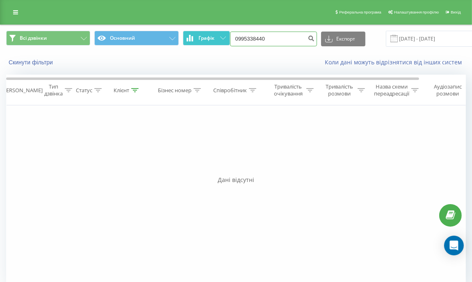
drag, startPoint x: 275, startPoint y: 39, endPoint x: 219, endPoint y: 34, distance: 56.0
click at [219, 34] on div "Всі дзвінки Основний Графік 0995338440 Експорт .csv .xls .xlsx [DATE] - [DATE]" at bounding box center [236, 39] width 460 height 16
paste input "[PHONE_NUMBER]"
type input "0506561664"
drag, startPoint x: 271, startPoint y: 40, endPoint x: 190, endPoint y: 48, distance: 81.7
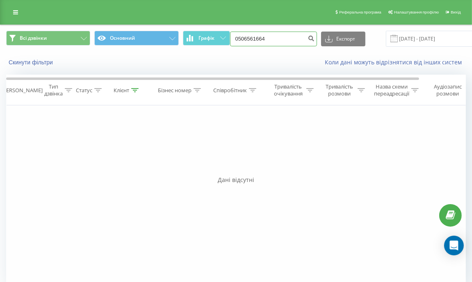
click at [190, 48] on div "Всі дзвінки Основний Графік 0506561664 Експорт .csv .xls .xlsx 23.06.2025 - 23.…" at bounding box center [236, 38] width 472 height 27
paste input "(096) 093 67"
type input "0960936764"
drag, startPoint x: 280, startPoint y: 35, endPoint x: 224, endPoint y: 29, distance: 56.2
click at [224, 29] on div "Всі дзвінки Основний Графік 0960936764 Експорт .csv .xls .xlsx [DATE] - [DATE]" at bounding box center [236, 38] width 472 height 27
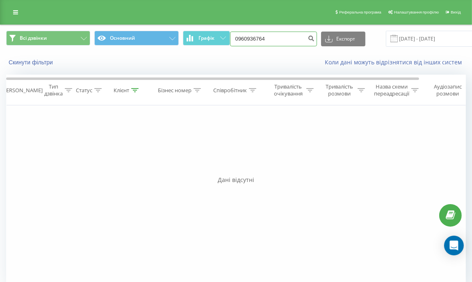
paste input "[PHONE_NUMBER]"
type input "0964768755"
drag, startPoint x: 275, startPoint y: 36, endPoint x: 208, endPoint y: 30, distance: 68.0
click at [208, 30] on div "Всі дзвінки Основний Графік 0964768755 Експорт .csv .xls .xlsx 23.06.2025 - 23.…" at bounding box center [236, 38] width 472 height 27
paste input "(050) 353 21 0"
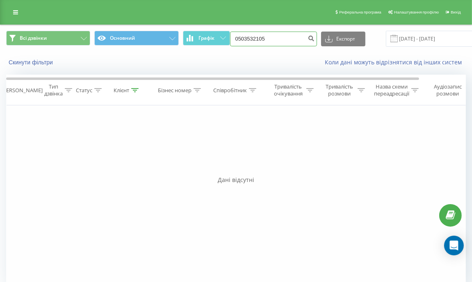
type input "0503532105"
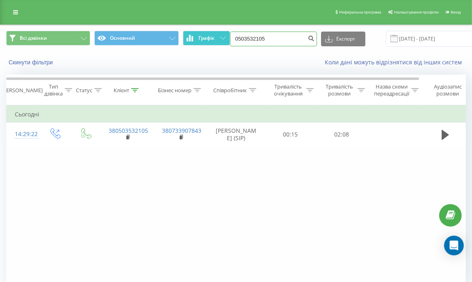
drag, startPoint x: 280, startPoint y: 39, endPoint x: 216, endPoint y: 33, distance: 64.8
click at [216, 33] on div "Всі дзвінки Основний Графік 0503532105 Експорт .csv .xls .xlsx [DATE] - [DATE]" at bounding box center [236, 39] width 460 height 16
paste input "[PHONE_NUMBER]"
type input "0672560111"
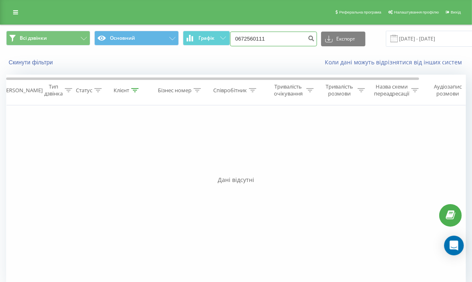
drag, startPoint x: 271, startPoint y: 37, endPoint x: 213, endPoint y: 30, distance: 58.7
click at [213, 30] on div "Всі дзвінки Основний Графік 0672560111 Експорт .csv .xls .xlsx [DATE] - [DATE]" at bounding box center [236, 38] width 472 height 27
paste input "[PHONE_NUMBER]"
type input "0679977883"
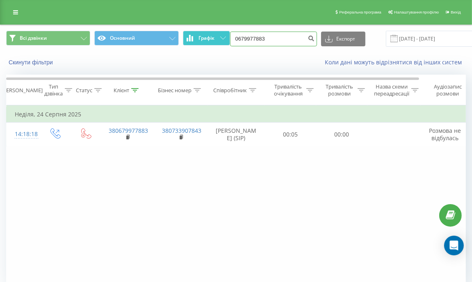
drag, startPoint x: 233, startPoint y: 43, endPoint x: 219, endPoint y: 44, distance: 14.4
click at [219, 44] on div "Всі дзвінки Основний Графік 0679977883 Експорт .csv .xls .xlsx [DATE] - [DATE]" at bounding box center [236, 39] width 460 height 16
paste input "[PHONE_NUMBER]"
type input "0970184369"
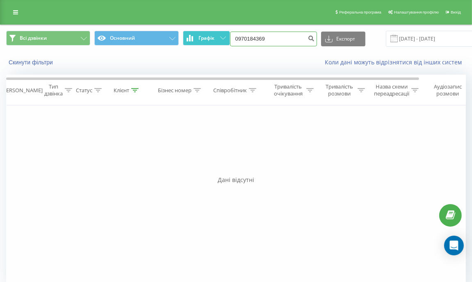
drag, startPoint x: 282, startPoint y: 45, endPoint x: 208, endPoint y: 42, distance: 74.7
click at [208, 42] on div "Всі дзвінки Основний Графік 0970184369 Експорт .csv .xls .xlsx [DATE] - [DATE]" at bounding box center [236, 39] width 460 height 16
paste input "[PHONE_NUMBER]"
type input "0932211268"
drag, startPoint x: 277, startPoint y: 34, endPoint x: 197, endPoint y: 35, distance: 80.0
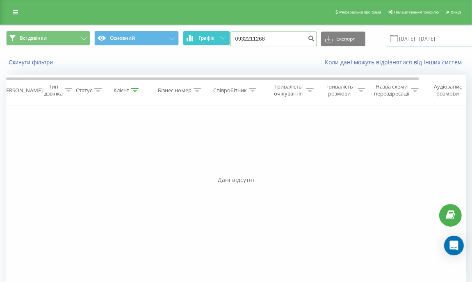
click at [197, 35] on div "Всі дзвінки Основний Графік 0932211268 Експорт .csv .xls .xlsx 23.06.2025 - 23.…" at bounding box center [236, 39] width 460 height 16
paste input "(050) 228 80 46"
type input "0502288046"
drag, startPoint x: 274, startPoint y: 32, endPoint x: 215, endPoint y: 26, distance: 59.4
click at [215, 26] on div "Всі дзвінки Основний Графік 0502288046 Експорт .csv .xls .xlsx 23.06.2025 - 23.…" at bounding box center [236, 38] width 472 height 27
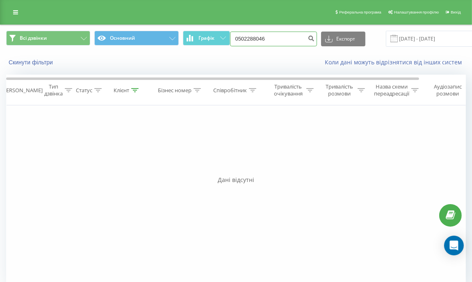
paste input "(050) 356 77 2"
type input "0503567726"
drag, startPoint x: 287, startPoint y: 44, endPoint x: 218, endPoint y: 38, distance: 68.8
click at [218, 38] on div "Всі дзвінки Основний Графік 0503567726 Експорт .csv .xls .xlsx 23.06.2025 - 23.…" at bounding box center [236, 39] width 460 height 16
paste input "(050) 678 55 65"
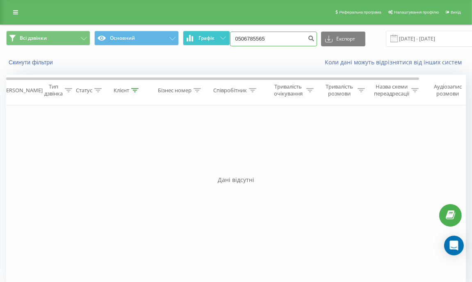
type input "0506785565"
drag, startPoint x: 269, startPoint y: 41, endPoint x: 251, endPoint y: 37, distance: 18.5
click at [254, 37] on div "Всі дзвінки Основний Графік 0506785565 Експорт .csv .xls .xlsx 23.06.2025 - 23.…" at bounding box center [236, 38] width 472 height 27
drag, startPoint x: 275, startPoint y: 34, endPoint x: 183, endPoint y: 48, distance: 93.8
click at [183, 48] on div "Всі дзвінки Основний Графік 0506785565 Експорт .csv .xls .xlsx 23.06.2025 - 23.…" at bounding box center [236, 38] width 472 height 27
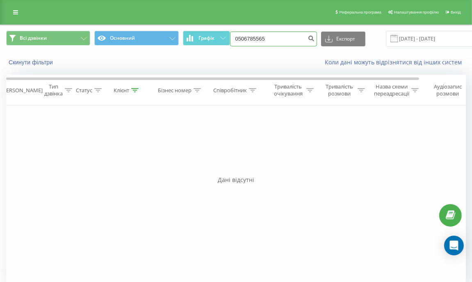
paste input "(098) 611 49 49"
type input "0986114949"
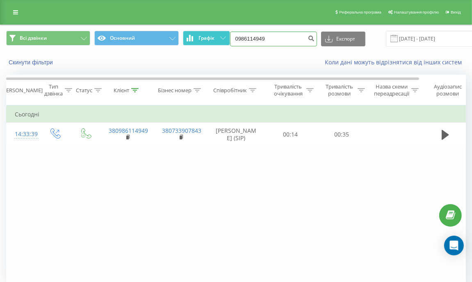
drag, startPoint x: 281, startPoint y: 41, endPoint x: 228, endPoint y: 31, distance: 53.4
click at [228, 31] on div "Всі дзвінки Основний Графік 0986114949 Експорт .csv .xls .xlsx [DATE] - [DATE]" at bounding box center [236, 39] width 460 height 16
paste input "[PHONE_NUMBER]"
type input "0660834916"
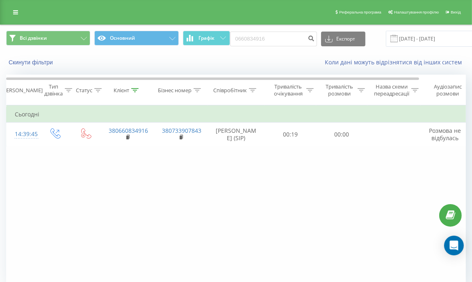
click at [57, 183] on div "Фільтрувати за умовою Дорівнює Введіть значення Скасувати OK Фільтрувати за умо…" at bounding box center [236, 197] width 460 height 185
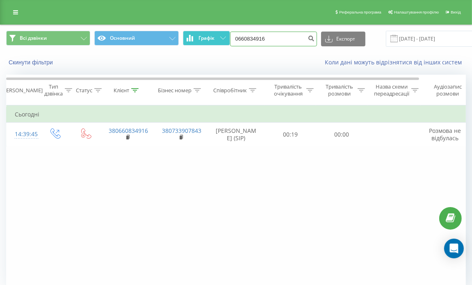
drag, startPoint x: 276, startPoint y: 37, endPoint x: 198, endPoint y: 41, distance: 78.1
click at [198, 41] on div "Всі дзвінки Основний Графік 0660834916 Експорт .csv .xls .xlsx [DATE] - [DATE]" at bounding box center [236, 39] width 460 height 16
paste input "[PHONE_NUMBER]"
type input "0978535731"
